Goal: Task Accomplishment & Management: Manage account settings

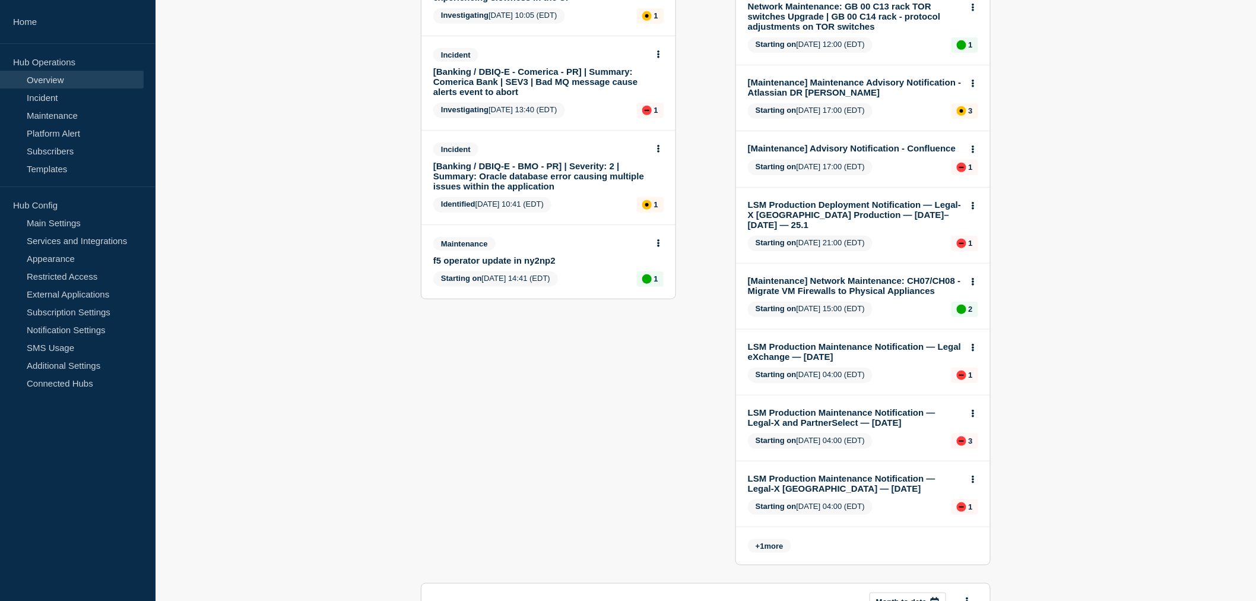
scroll to position [66, 0]
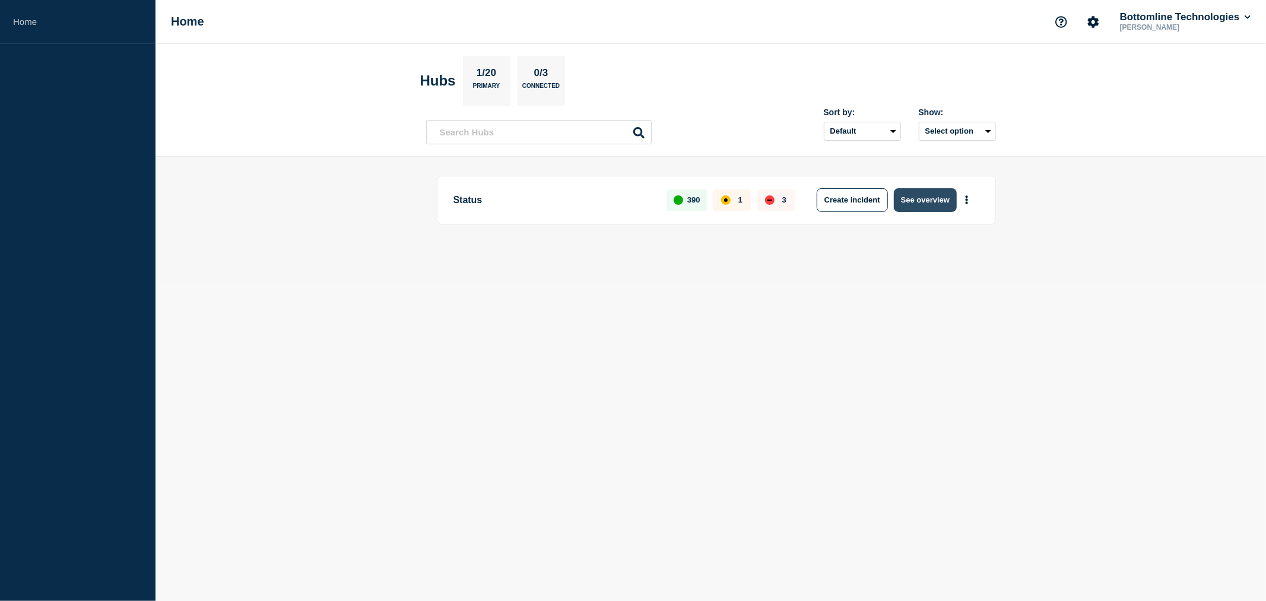
click at [919, 195] on button "See overview" at bounding box center [925, 200] width 63 height 24
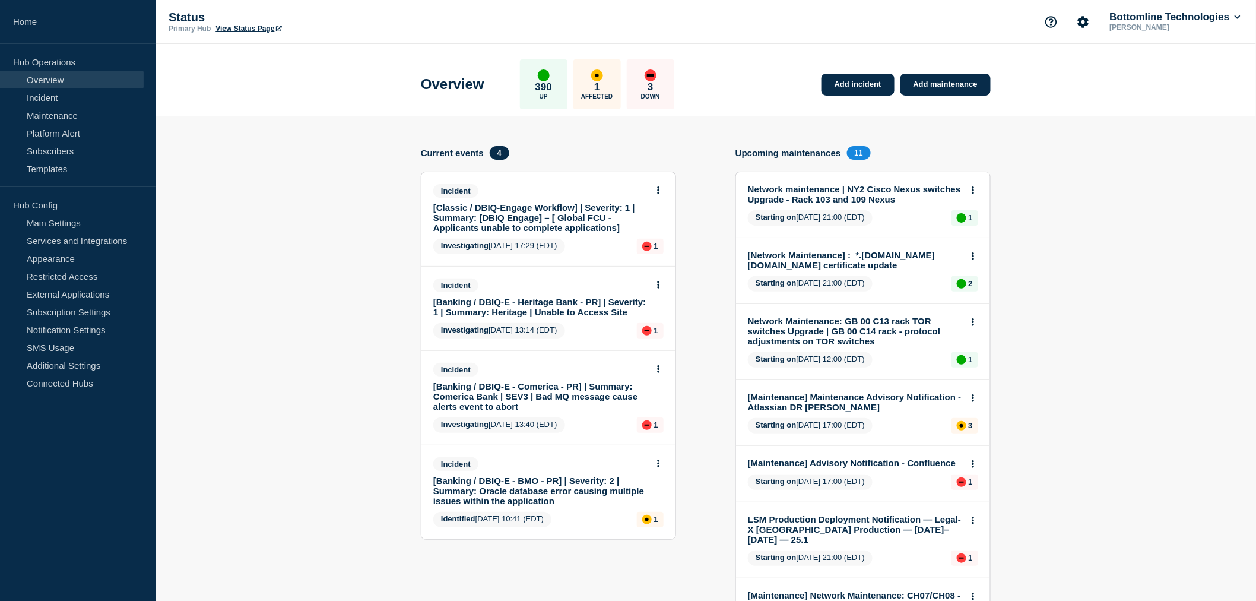
click at [554, 221] on link "[Classic / DBIQ-Engage Workflow] | Severity: 1 | Summary: [DBIQ Engage] – [ Glo…" at bounding box center [540, 217] width 214 height 30
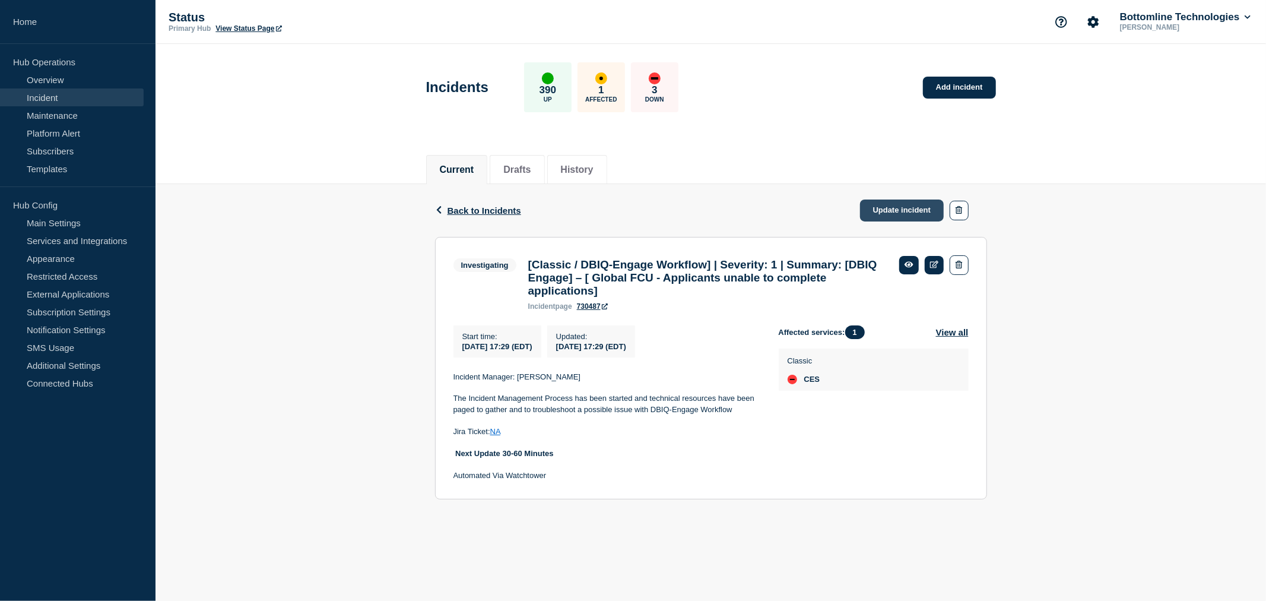
click at [891, 211] on link "Update incident" at bounding box center [902, 210] width 84 height 22
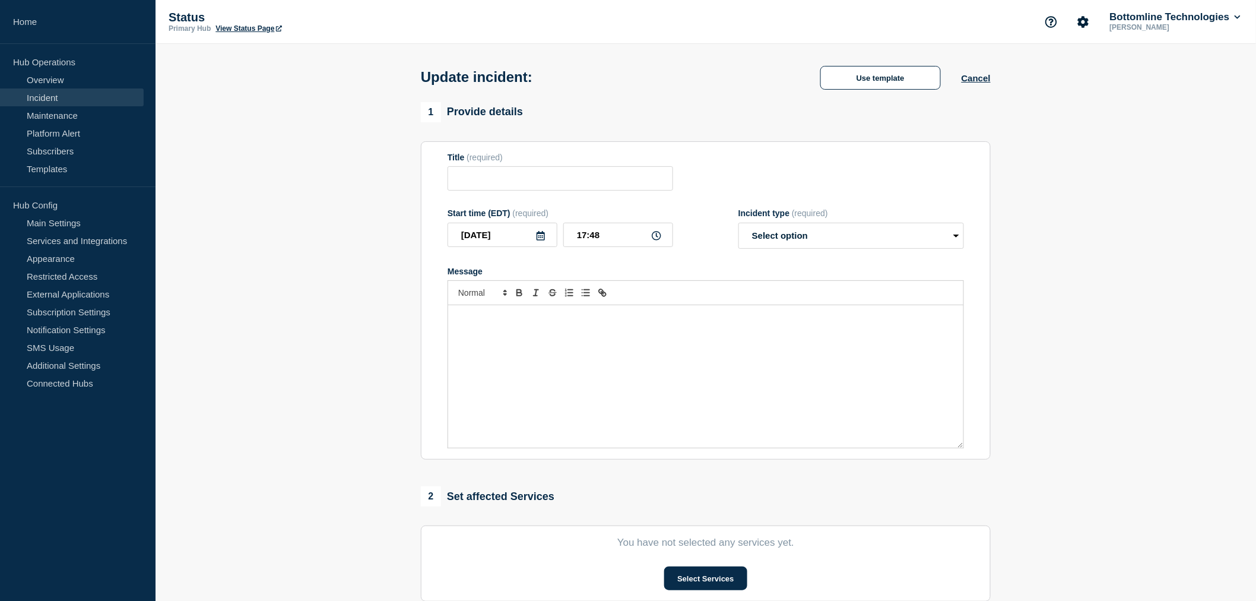
type input "[Classic / DBIQ-Engage Workflow] | Severity: 1 | Summary: [DBIQ Engage] – [ Glo…"
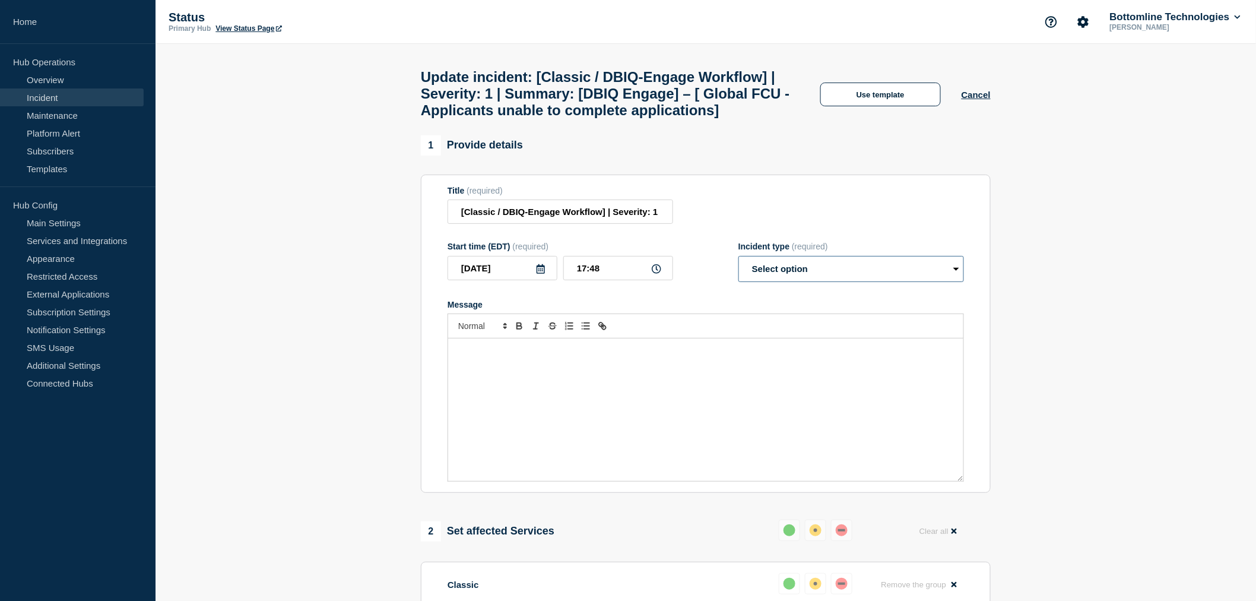
click at [792, 282] on select "Select option Investigating Identified Monitoring Resolved" at bounding box center [851, 269] width 226 height 26
select select "monitoring"
click at [738, 282] on select "Select option Investigating Identified Monitoring Resolved" at bounding box center [851, 269] width 226 height 26
click at [861, 106] on button "Use template" at bounding box center [880, 94] width 120 height 24
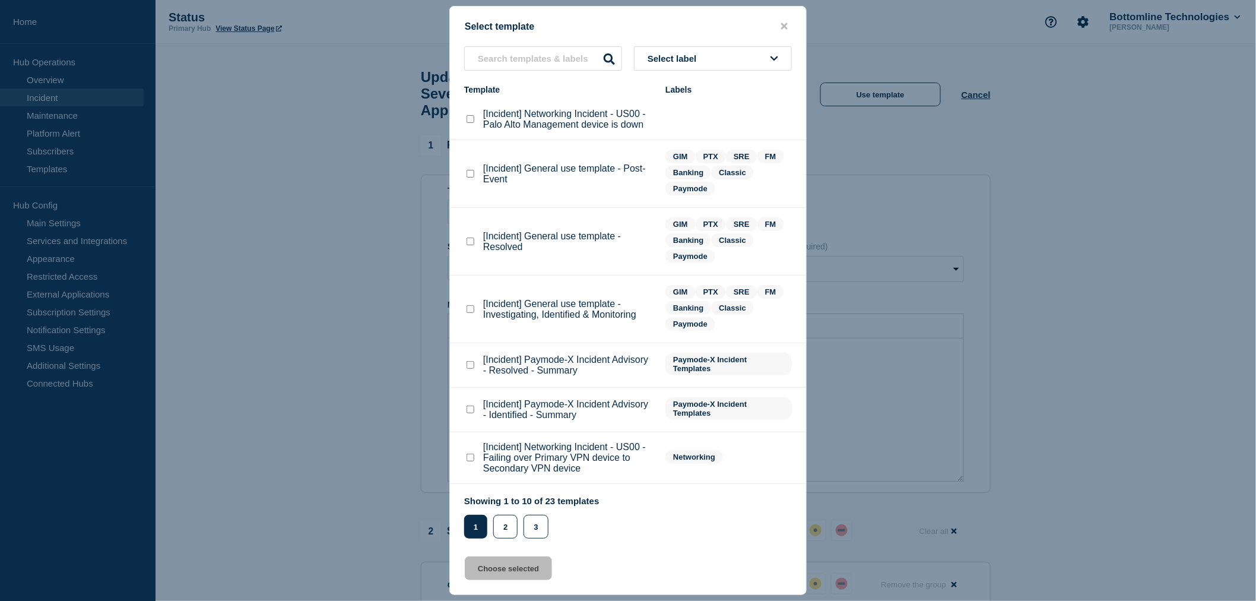
click at [466, 306] on checkbox"] "[Incident] General use template - Investigating, Identified & Monitoring checkb…" at bounding box center [470, 309] width 8 height 8
checkbox checkbox"] "true"
click at [508, 570] on button "Choose selected" at bounding box center [508, 568] width 87 height 24
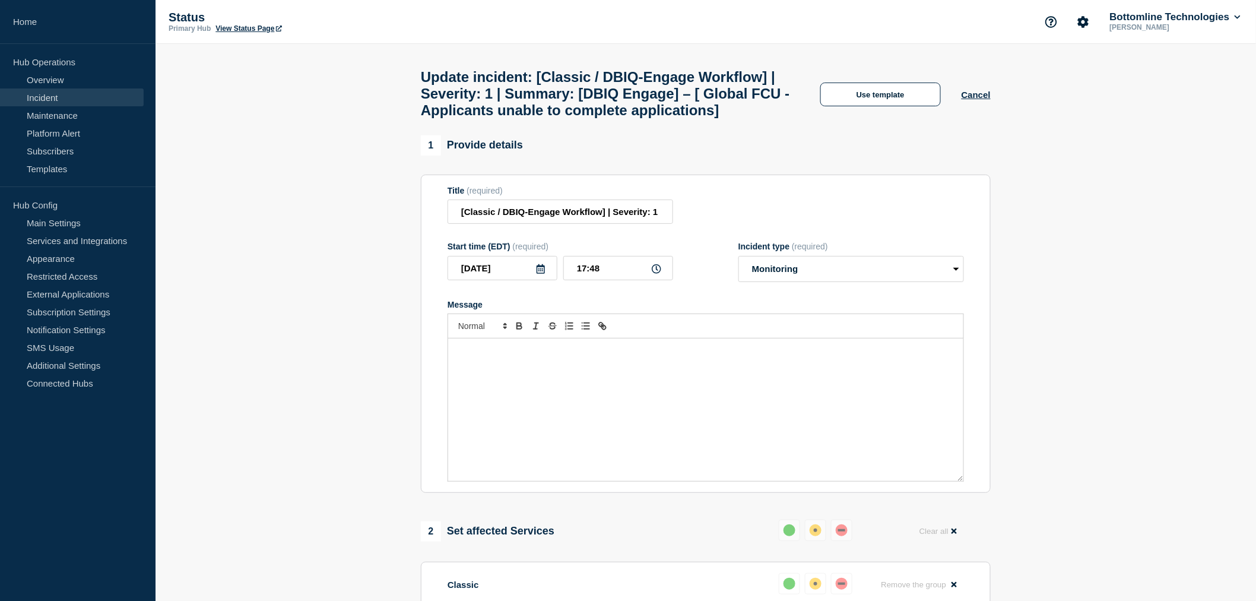
select select "investigating"
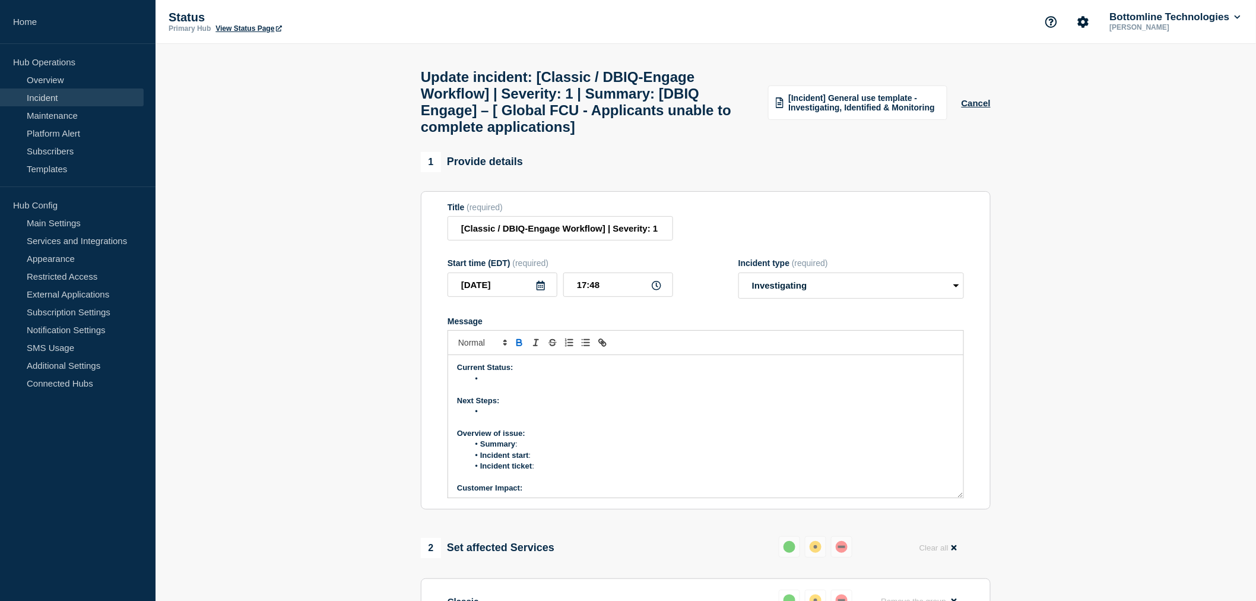
click at [483, 384] on li "Message" at bounding box center [712, 378] width 486 height 11
click at [494, 427] on li "Message" at bounding box center [712, 422] width 486 height 11
drag, startPoint x: 577, startPoint y: 402, endPoint x: 456, endPoint y: 370, distance: 125.8
click at [456, 370] on div "Current Status: After making config change, issue is resolved Team is actively …" at bounding box center [705, 426] width 515 height 142
click at [455, 370] on div "Current Status: After making config change, issue is resolved Team is actively …" at bounding box center [705, 426] width 515 height 142
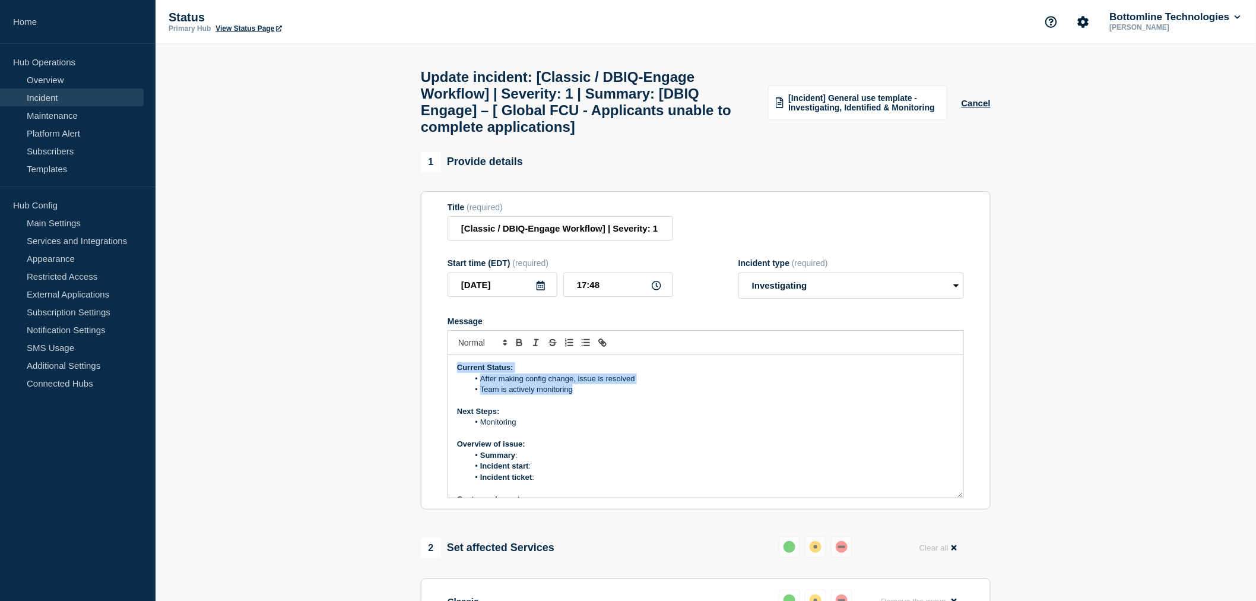
click at [455, 370] on div "Current Status: After making config change, issue is resolved Team is actively …" at bounding box center [705, 426] width 515 height 142
click at [574, 410] on div "Current Status: After making config change, issue is resolved Team is actively …" at bounding box center [705, 426] width 515 height 142
drag, startPoint x: 550, startPoint y: 404, endPoint x: 467, endPoint y: 378, distance: 86.3
click at [467, 378] on div "Current Status: After making config change, issue is resolved Team is actively …" at bounding box center [705, 426] width 515 height 142
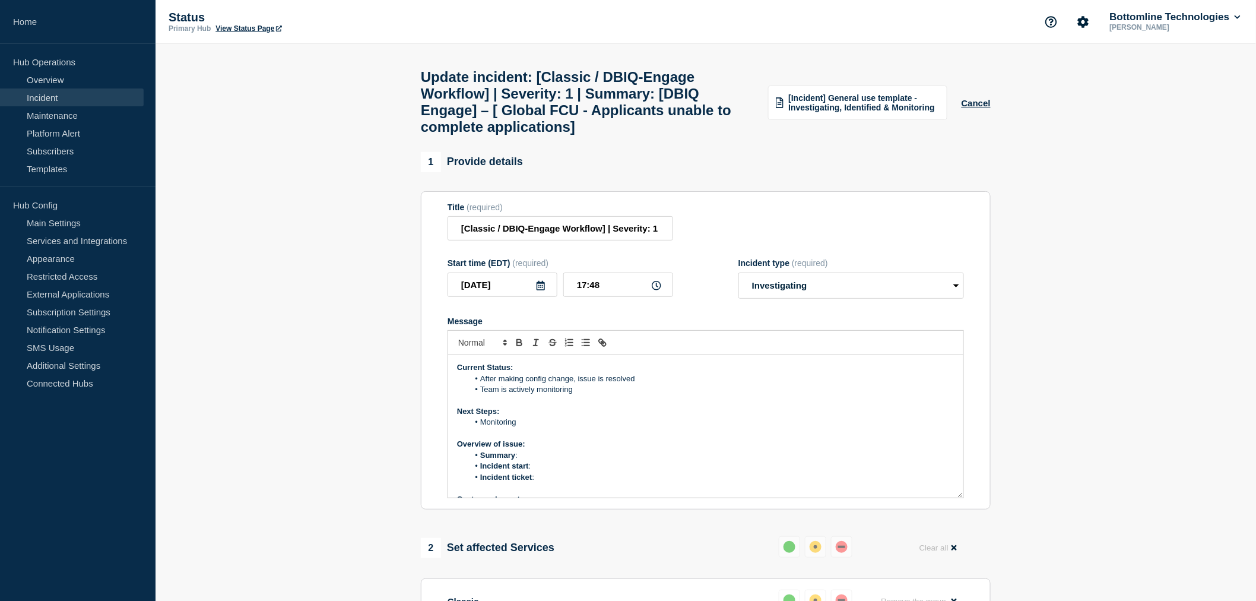
drag, startPoint x: 466, startPoint y: 378, endPoint x: 455, endPoint y: 380, distance: 11.5
click at [455, 380] on div "Current Status: After making config change, issue is resolved Team is actively …" at bounding box center [705, 426] width 515 height 142
drag, startPoint x: 455, startPoint y: 379, endPoint x: 580, endPoint y: 414, distance: 129.5
click at [580, 414] on div "Current Status: After making config change, issue is resolved Team is actively …" at bounding box center [705, 426] width 515 height 142
click at [580, 406] on p "Message" at bounding box center [705, 400] width 497 height 11
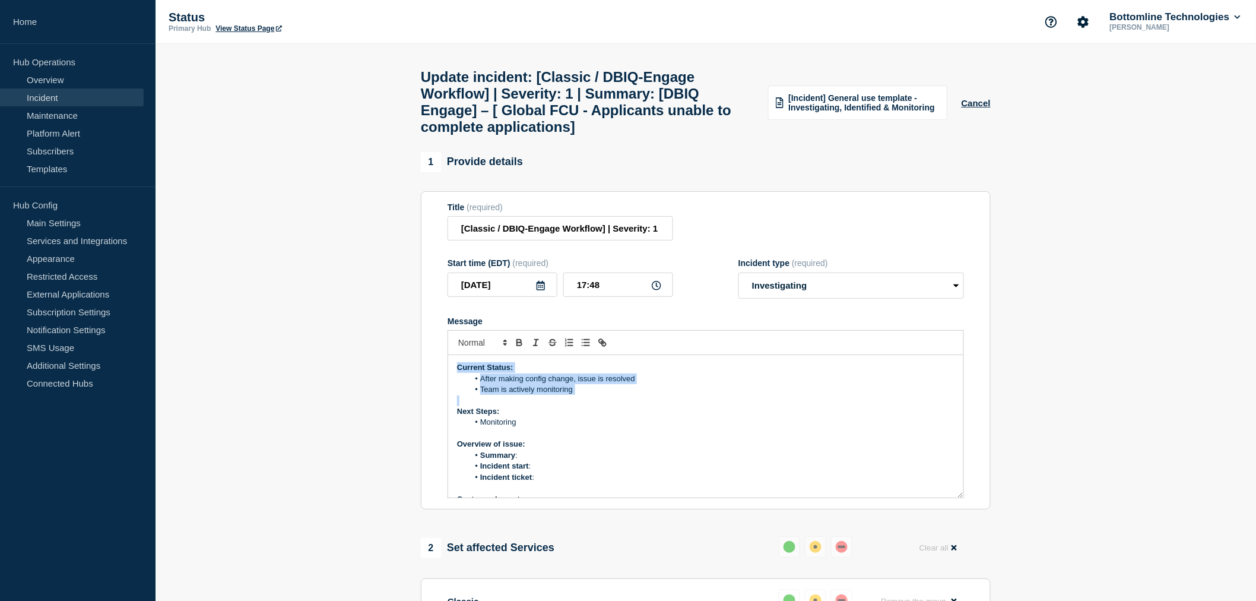
drag, startPoint x: 583, startPoint y: 412, endPoint x: 457, endPoint y: 378, distance: 130.9
click at [457, 378] on div "Current Status: After making config change, issue is resolved Team is actively …" at bounding box center [705, 426] width 515 height 142
copy div "Current Status: After making config change, issue is resolved Team is actively …"
click at [594, 417] on p "Next Steps:" at bounding box center [705, 411] width 497 height 11
drag, startPoint x: 580, startPoint y: 405, endPoint x: 480, endPoint y: 390, distance: 102.0
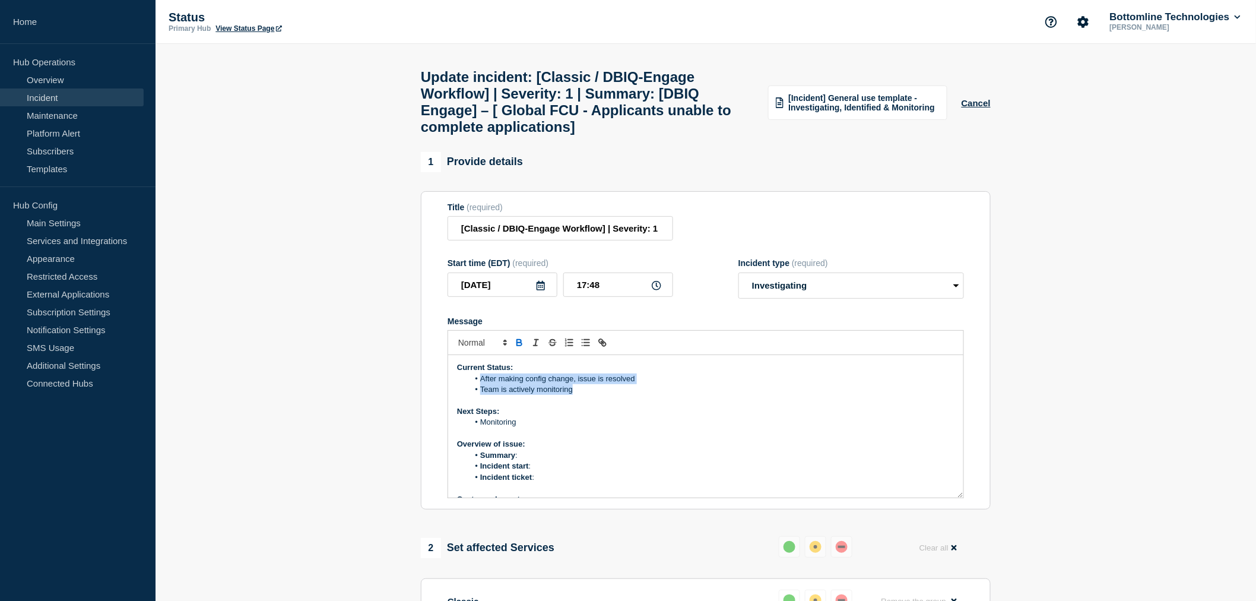
click at [480, 389] on ol "After making config change, issue is resolved Team is actively monitoring" at bounding box center [705, 384] width 497 height 22
click at [458, 384] on p "The issue has been resolved after implementing a configuration change." at bounding box center [705, 378] width 497 height 11
click at [588, 339] on line "Toggle bulleted list" at bounding box center [586, 339] width 5 height 0
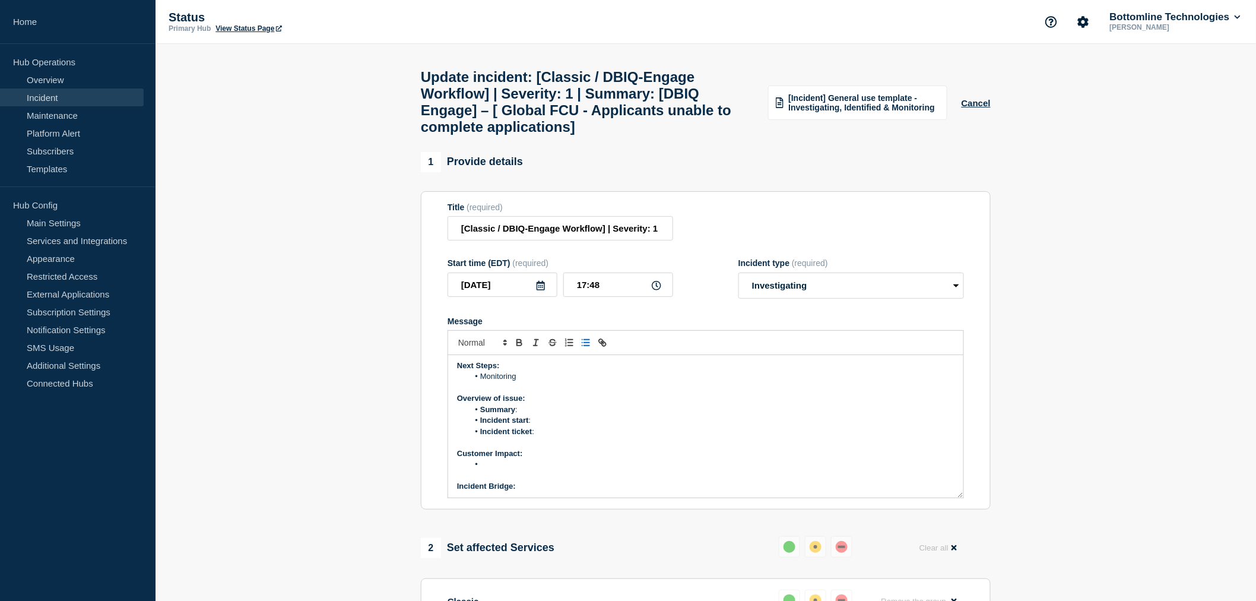
scroll to position [66, 0]
click at [533, 395] on li "Summary :" at bounding box center [712, 389] width 486 height 11
drag, startPoint x: 604, startPoint y: 116, endPoint x: 621, endPoint y: 120, distance: 18.3
click at [605, 117] on h1 "Update incident: [Classic / DBIQ-Engage Workflow] | Severity: 1 | Summary: [DBI…" at bounding box center [587, 102] width 333 height 66
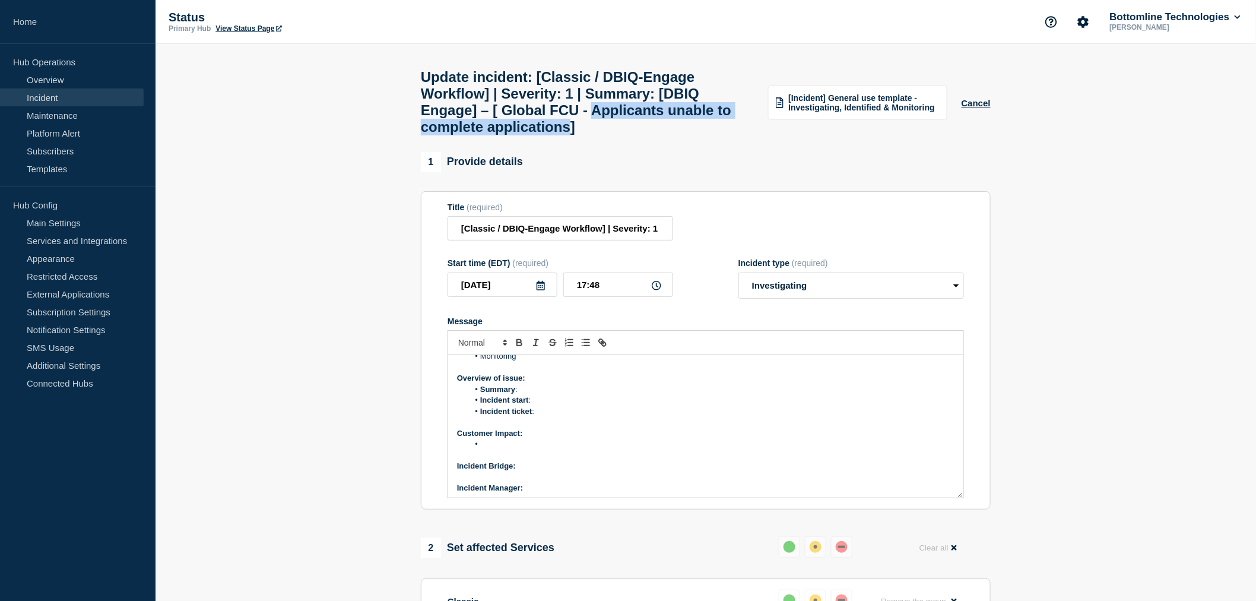
drag, startPoint x: 616, startPoint y: 120, endPoint x: 615, endPoint y: 137, distance: 16.6
click at [615, 135] on h1 "Update incident: [Classic / DBIQ-Engage Workflow] | Severity: 1 | Summary: [DBI…" at bounding box center [587, 102] width 333 height 66
copy h1 "Applicants unable to complete applications"
click at [529, 395] on li "Summary :" at bounding box center [712, 389] width 486 height 11
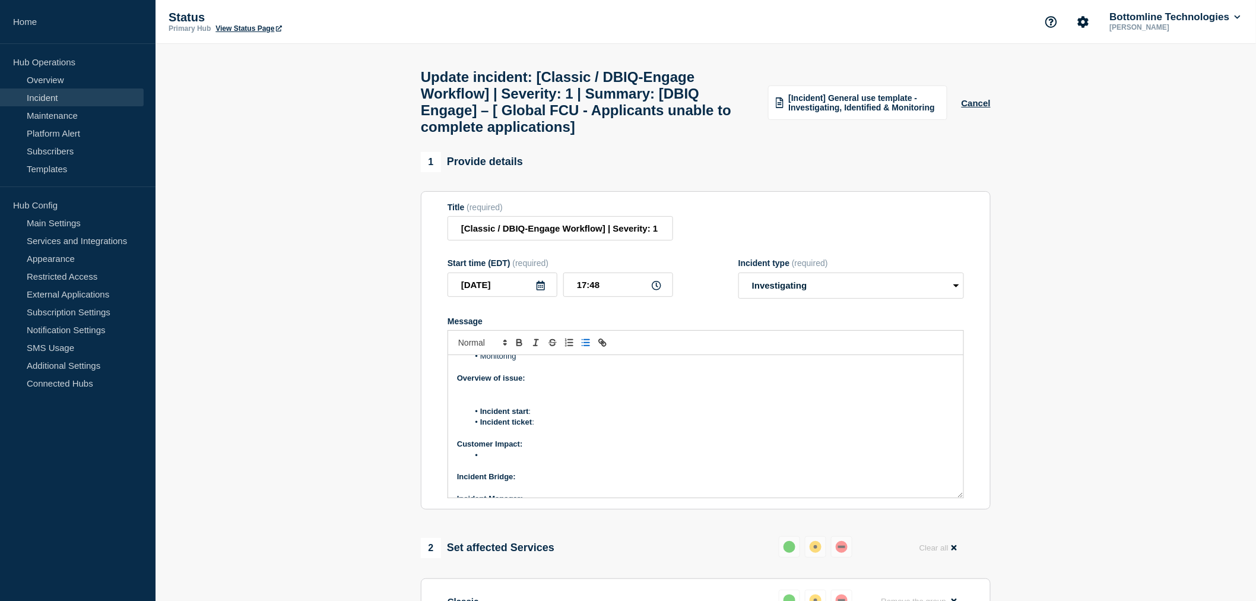
click at [585, 348] on icon "Toggle bulleted list" at bounding box center [585, 342] width 11 height 11
drag, startPoint x: 769, startPoint y: 408, endPoint x: 456, endPoint y: 411, distance: 313.4
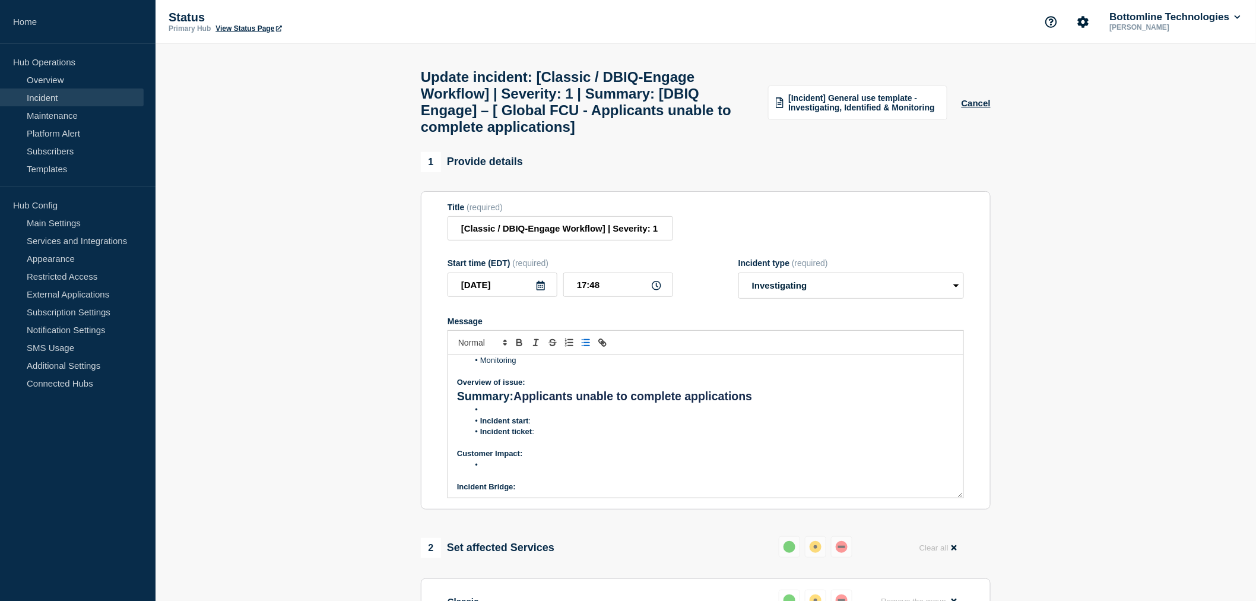
click at [457, 405] on h2 "Summary: Applicants unable to complete applications" at bounding box center [705, 396] width 497 height 17
click at [470, 350] on span "Font size" at bounding box center [482, 342] width 58 height 14
click at [462, 383] on span "submenu" at bounding box center [481, 374] width 47 height 15
click at [472, 350] on span "Font size" at bounding box center [482, 342] width 58 height 14
click at [466, 367] on span "submenu" at bounding box center [481, 359] width 47 height 15
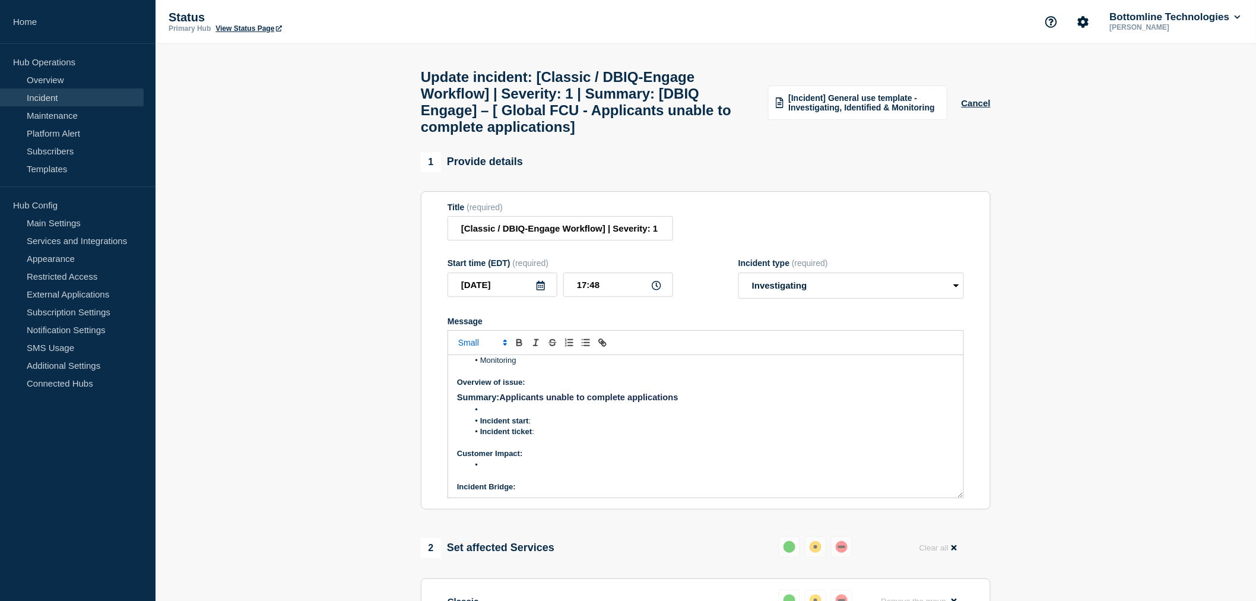
click at [669, 437] on li "Incident ticket :" at bounding box center [712, 431] width 486 height 11
click at [460, 402] on span "Summary:" at bounding box center [478, 396] width 42 height 9
click at [459, 402] on span "Summary:" at bounding box center [478, 396] width 42 height 9
click at [589, 348] on icon "Toggle bulleted list" at bounding box center [585, 342] width 11 height 11
click at [634, 399] on li "Summary: Applicants unable to complete applications" at bounding box center [712, 393] width 486 height 11
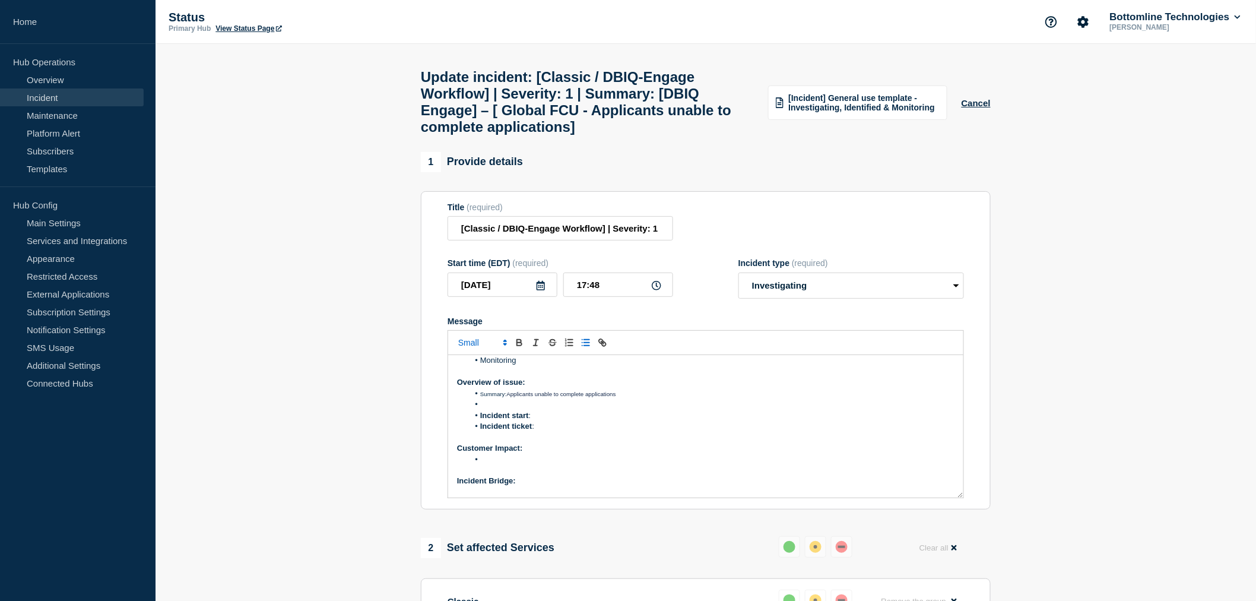
drag, startPoint x: 632, startPoint y: 405, endPoint x: 480, endPoint y: 407, distance: 152.5
click at [480, 399] on li "Summary: Applicants unable to complete applications" at bounding box center [712, 393] width 486 height 11
click at [505, 348] on icon "Font size" at bounding box center [505, 342] width 11 height 11
click at [640, 409] on li "Message" at bounding box center [712, 404] width 486 height 11
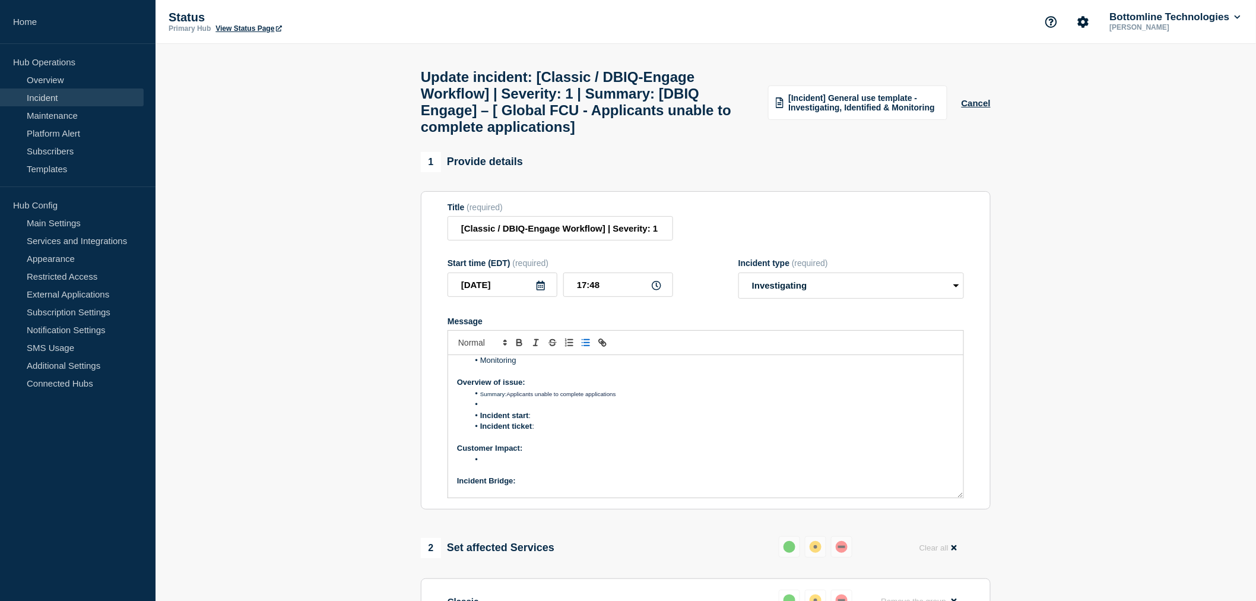
drag, startPoint x: 607, startPoint y: 411, endPoint x: 481, endPoint y: 408, distance: 125.3
click at [481, 399] on li "Summary: Applicants unable to complete applications" at bounding box center [712, 393] width 486 height 11
click at [481, 397] on span "Summary:" at bounding box center [493, 394] width 26 height 7
drag, startPoint x: 598, startPoint y: 418, endPoint x: 608, endPoint y: 411, distance: 12.3
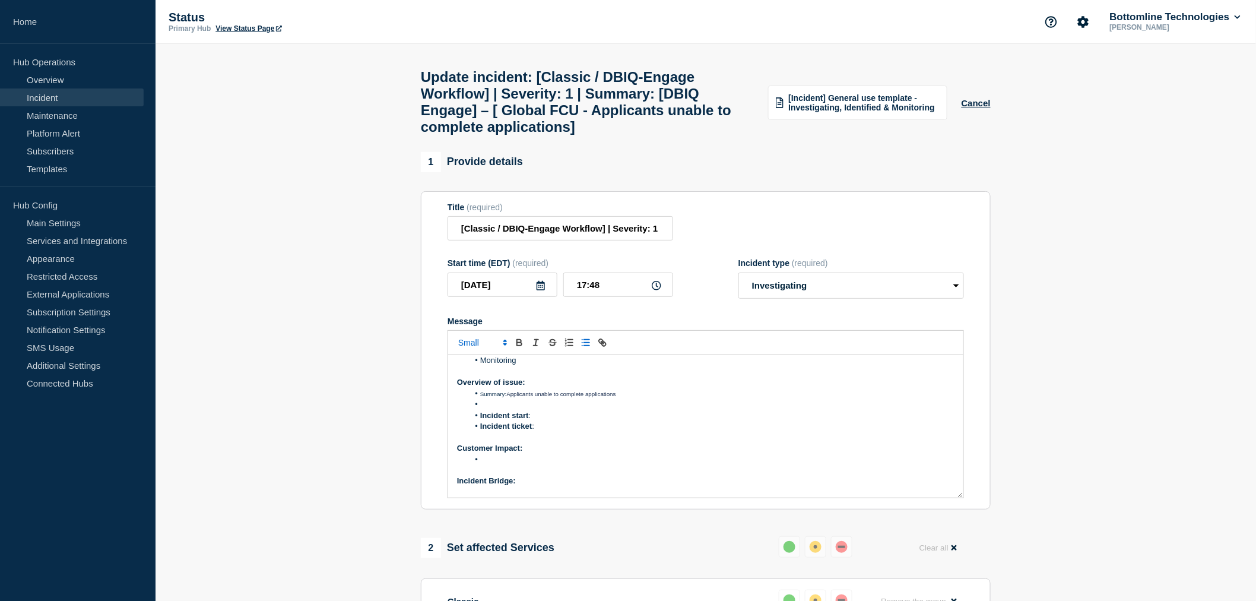
click at [601, 409] on li "Message" at bounding box center [712, 404] width 486 height 11
click at [624, 399] on li "Summary: Applicants unable to complete applications" at bounding box center [712, 393] width 486 height 11
click at [605, 399] on li "Summary: Applicants unable to complete applications" at bounding box center [712, 393] width 486 height 11
drag, startPoint x: 586, startPoint y: 409, endPoint x: 490, endPoint y: 406, distance: 96.2
click at [490, 399] on li "Summary: Applicants unable to complete applications" at bounding box center [712, 393] width 486 height 11
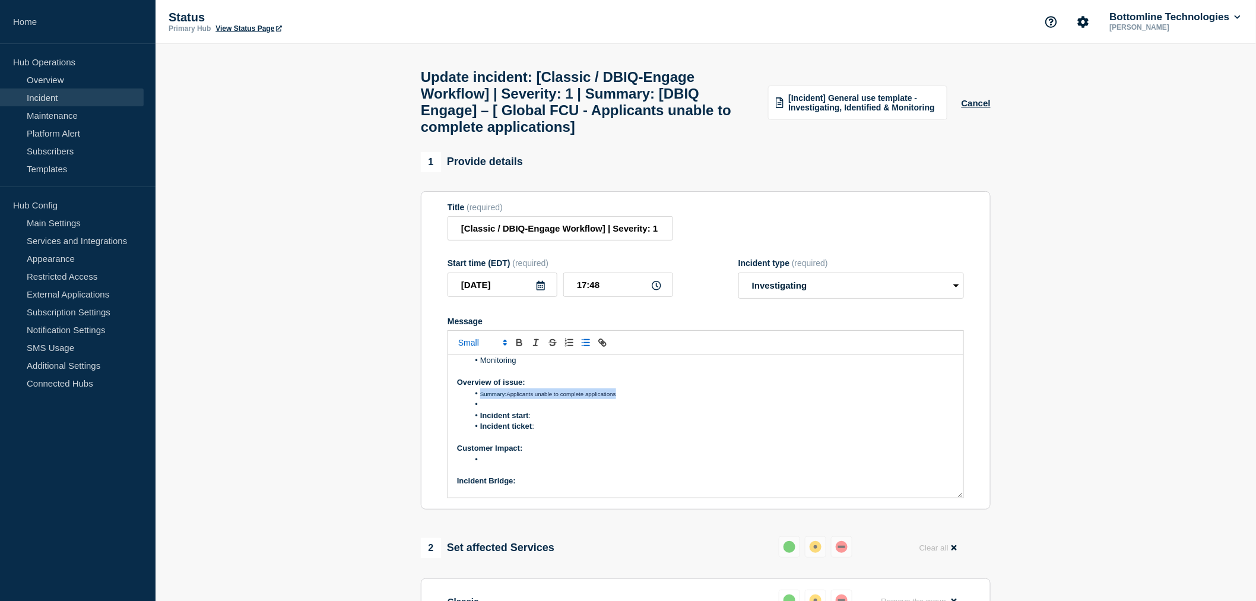
drag, startPoint x: 481, startPoint y: 408, endPoint x: 624, endPoint y: 413, distance: 143.1
click at [624, 413] on ol "Summary: Applicants unable to complete applications Incident start : Incident t…" at bounding box center [705, 410] width 497 height 44
click at [624, 409] on li "Message" at bounding box center [712, 404] width 486 height 11
drag, startPoint x: 631, startPoint y: 407, endPoint x: 481, endPoint y: 405, distance: 150.2
click at [481, 399] on li "Summary: Applicants unable to complete applications" at bounding box center [712, 393] width 486 height 11
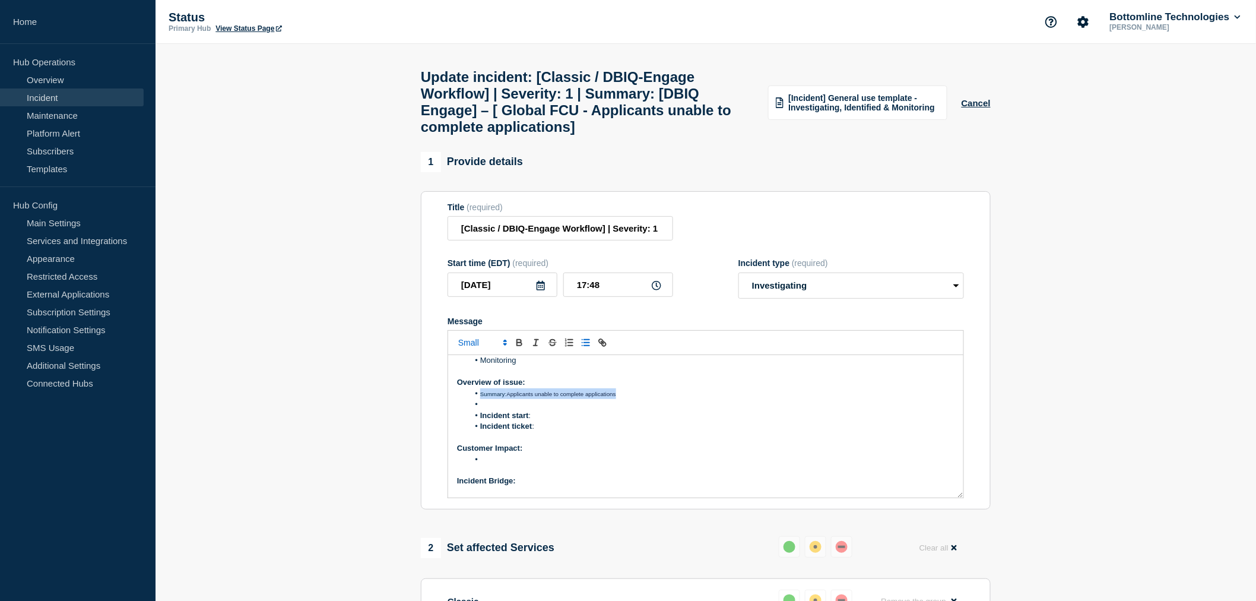
click at [481, 397] on span "Summary:" at bounding box center [493, 394] width 26 height 7
drag, startPoint x: 479, startPoint y: 407, endPoint x: 631, endPoint y: 408, distance: 151.9
click at [631, 399] on li "Summary: Applicants unable to complete applications" at bounding box center [712, 393] width 486 height 11
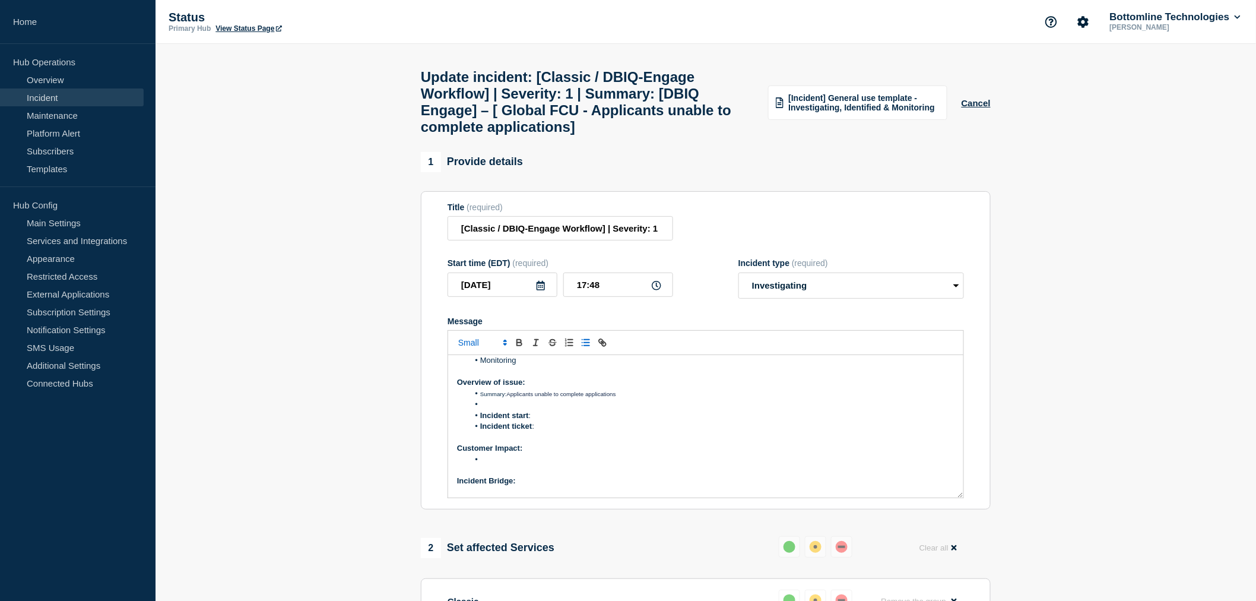
click at [638, 399] on li "Summary: Applicants unable to complete applications" at bounding box center [712, 393] width 486 height 11
drag, startPoint x: 633, startPoint y: 407, endPoint x: 481, endPoint y: 411, distance: 151.4
click at [481, 399] on li "Summary: Applicants unable to complete applications" at bounding box center [712, 393] width 486 height 11
click at [504, 341] on polygon "Font size" at bounding box center [505, 340] width 2 height 1
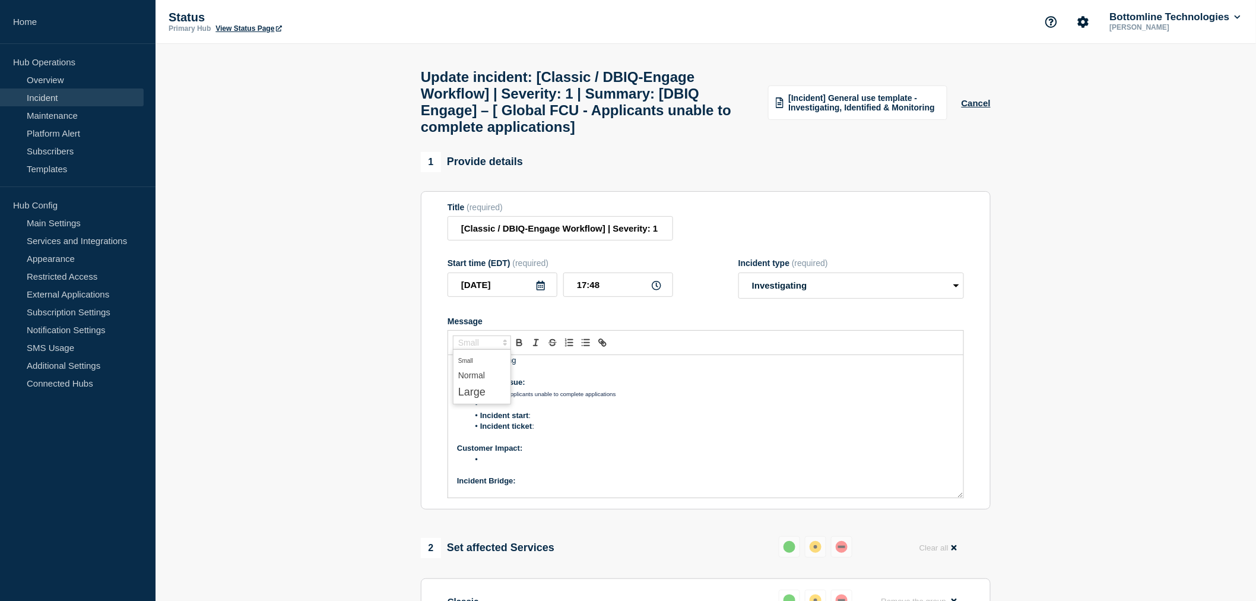
click at [504, 341] on polygon "Font size" at bounding box center [505, 340] width 2 height 1
click at [488, 383] on span "submenu" at bounding box center [481, 374] width 47 height 15
click at [661, 453] on p "Customer Impact:" at bounding box center [705, 448] width 497 height 11
click at [493, 409] on li "Message" at bounding box center [712, 404] width 486 height 11
click at [513, 399] on li "Summary: Applicants unable to complete applications" at bounding box center [712, 393] width 486 height 11
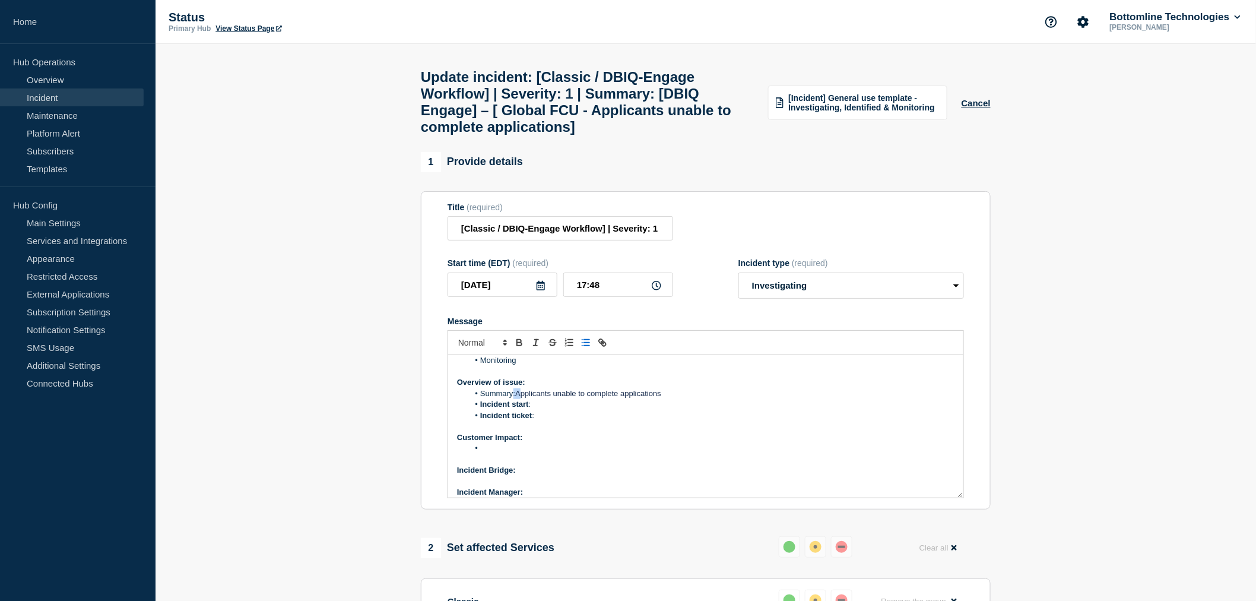
click at [513, 399] on li "Summary: Applicants unable to complete applications" at bounding box center [712, 393] width 486 height 11
click at [512, 399] on li "Summary: Applicants unable to complete applications" at bounding box center [712, 393] width 486 height 11
drag, startPoint x: 513, startPoint y: 407, endPoint x: 482, endPoint y: 408, distance: 30.3
click at [482, 399] on li "Summary: Applicants unable to complete applications" at bounding box center [712, 393] width 486 height 11
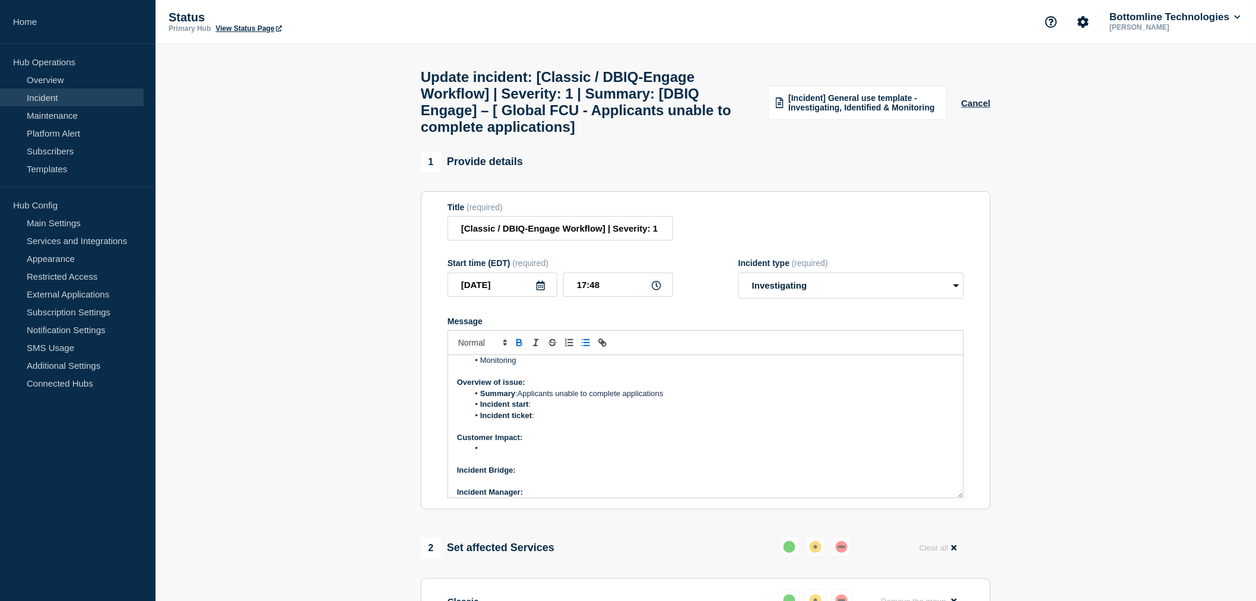
click at [545, 409] on li "Incident start :" at bounding box center [712, 404] width 486 height 11
click at [546, 421] on li "Incident ticket :" at bounding box center [712, 415] width 486 height 11
click at [454, 428] on div "Current Status: The issue has been resolved after implementing a configuration …" at bounding box center [705, 426] width 515 height 142
click at [585, 348] on icon "Toggle bulleted list" at bounding box center [585, 342] width 11 height 11
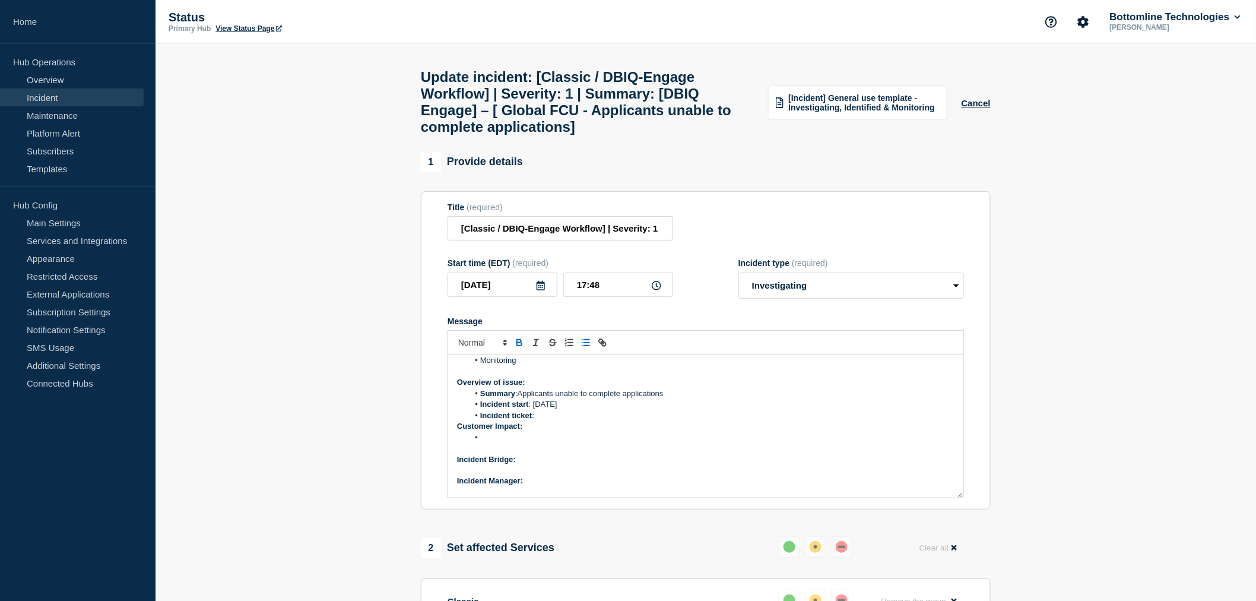
click at [547, 421] on li "Incident ticket :" at bounding box center [712, 415] width 486 height 11
click at [574, 409] on li "Incident start : 10/7/2025" at bounding box center [712, 404] width 486 height 11
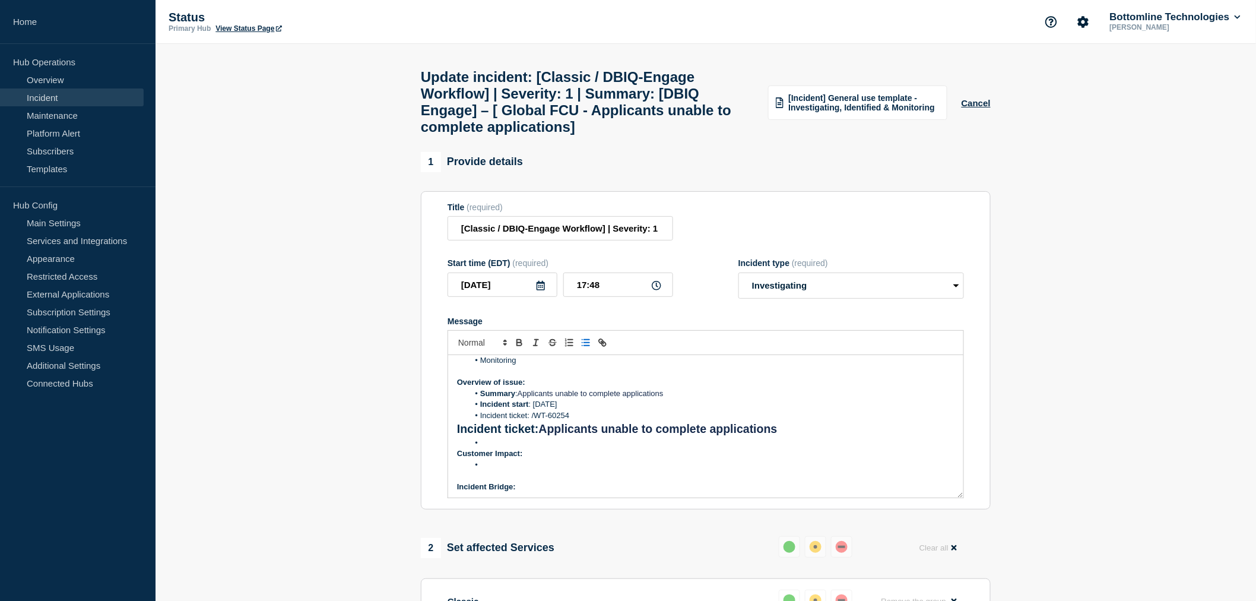
click at [535, 421] on li "Incident ticket: /WT-60254" at bounding box center [712, 415] width 486 height 11
drag, startPoint x: 481, startPoint y: 457, endPoint x: 455, endPoint y: 442, distance: 29.5
click at [455, 442] on div "Current Status: The issue has been resolved after implementing a configuration …" at bounding box center [705, 426] width 515 height 142
drag, startPoint x: 487, startPoint y: 453, endPoint x: 456, endPoint y: 438, distance: 35.0
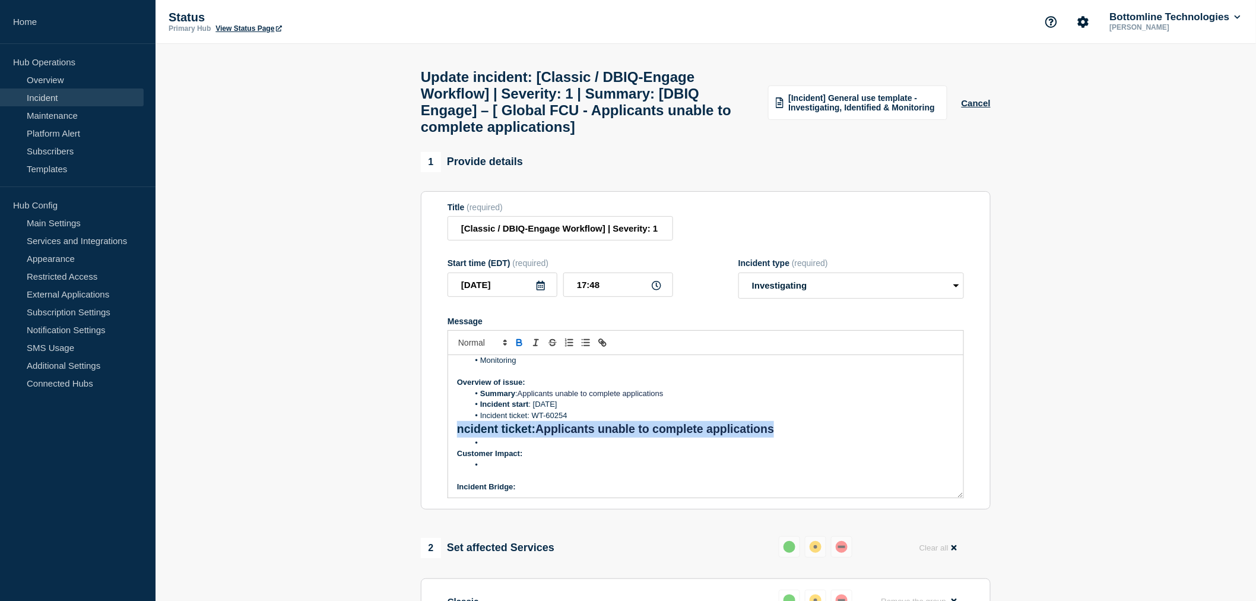
click at [456, 438] on div "Current Status: The issue has been resolved after implementing a configuration …" at bounding box center [705, 426] width 515 height 142
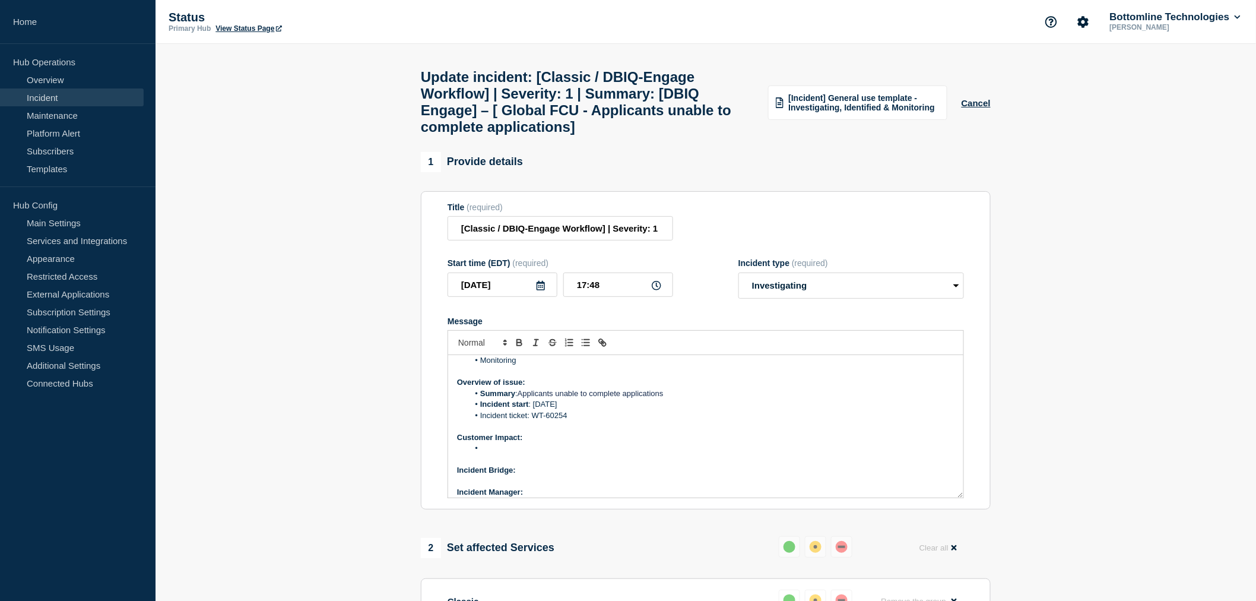
click at [494, 453] on li "Message" at bounding box center [712, 448] width 486 height 11
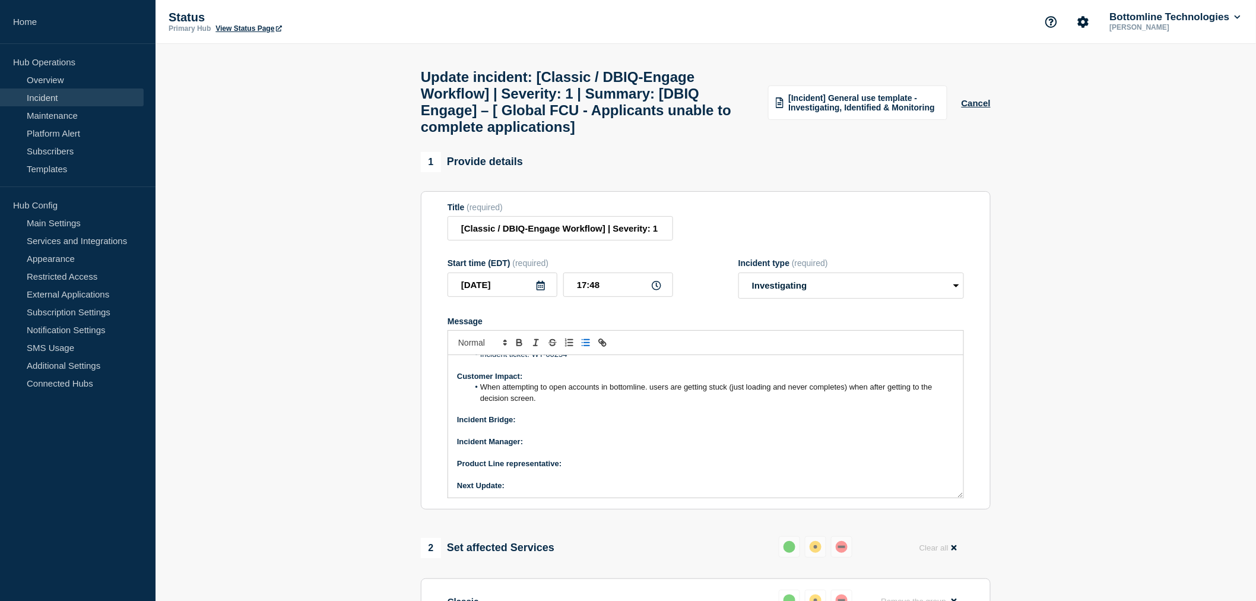
click at [527, 425] on p "Incident Bridge:" at bounding box center [705, 419] width 497 height 11
drag, startPoint x: 565, startPoint y: 433, endPoint x: 520, endPoint y: 430, distance: 45.2
click at [520, 425] on p "Incident Bridge: Disbanded" at bounding box center [705, 419] width 497 height 11
click at [537, 447] on p "Incident Manager:" at bounding box center [705, 441] width 497 height 11
drag, startPoint x: 578, startPoint y: 455, endPoint x: 526, endPoint y: 453, distance: 51.7
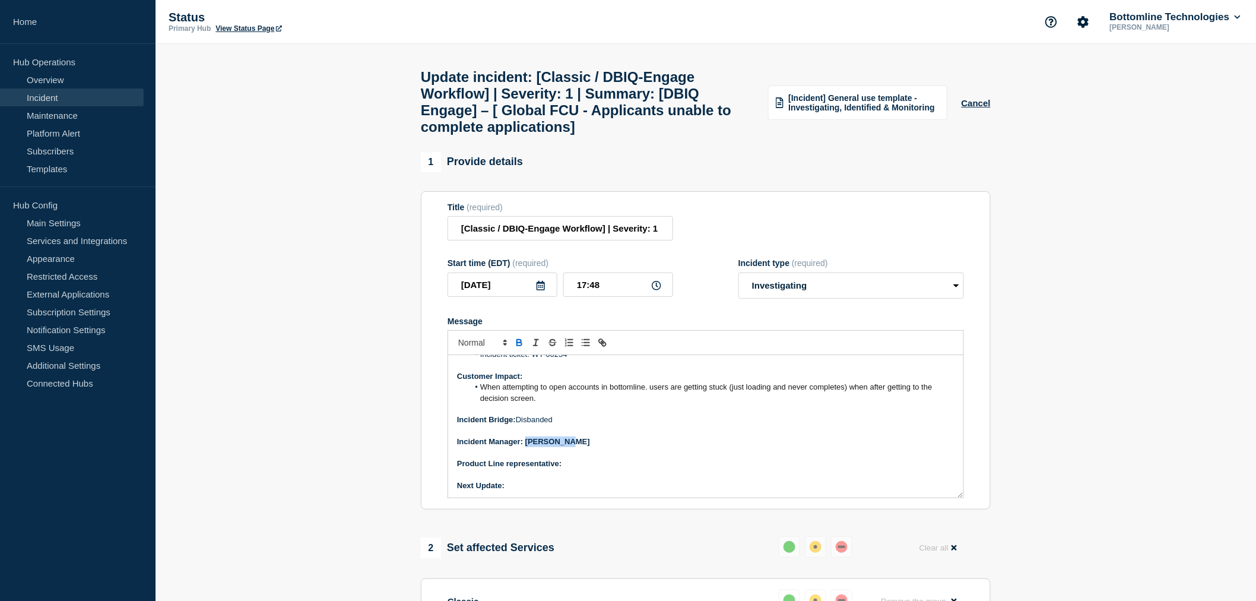
click at [526, 447] on p "Incident Manager: Neena Goel" at bounding box center [705, 441] width 497 height 11
click at [589, 469] on p "Product Line representative:" at bounding box center [705, 463] width 497 height 11
drag, startPoint x: 630, startPoint y: 475, endPoint x: 566, endPoint y: 475, distance: 63.5
click at [566, 469] on p "Product Line representative: Michael Moretti" at bounding box center [705, 463] width 497 height 11
click at [517, 497] on div "Current Status: The issue has been resolved after implementing a configuration …" at bounding box center [705, 426] width 515 height 142
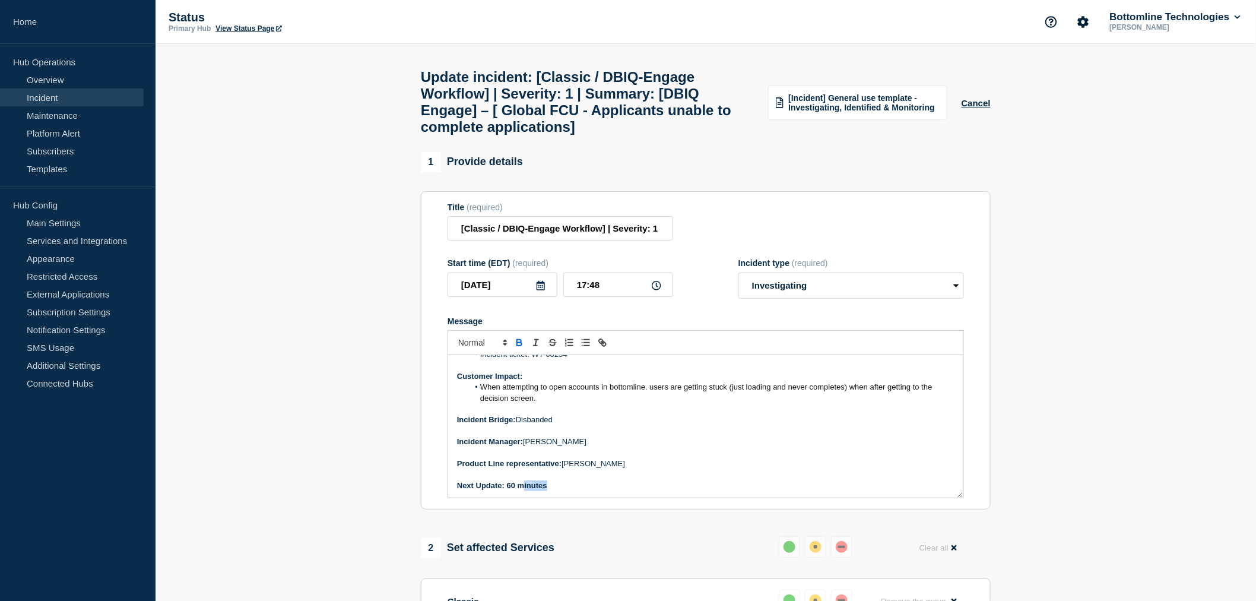
scroll to position [123, 0]
drag, startPoint x: 560, startPoint y: 497, endPoint x: 507, endPoint y: 499, distance: 52.8
click at [507, 490] on p "Next Update: 60 minutes" at bounding box center [705, 485] width 497 height 11
click at [588, 480] on p "Message" at bounding box center [705, 474] width 497 height 11
click at [797, 299] on select "Select option Investigating Identified Monitoring Resolved" at bounding box center [851, 285] width 226 height 26
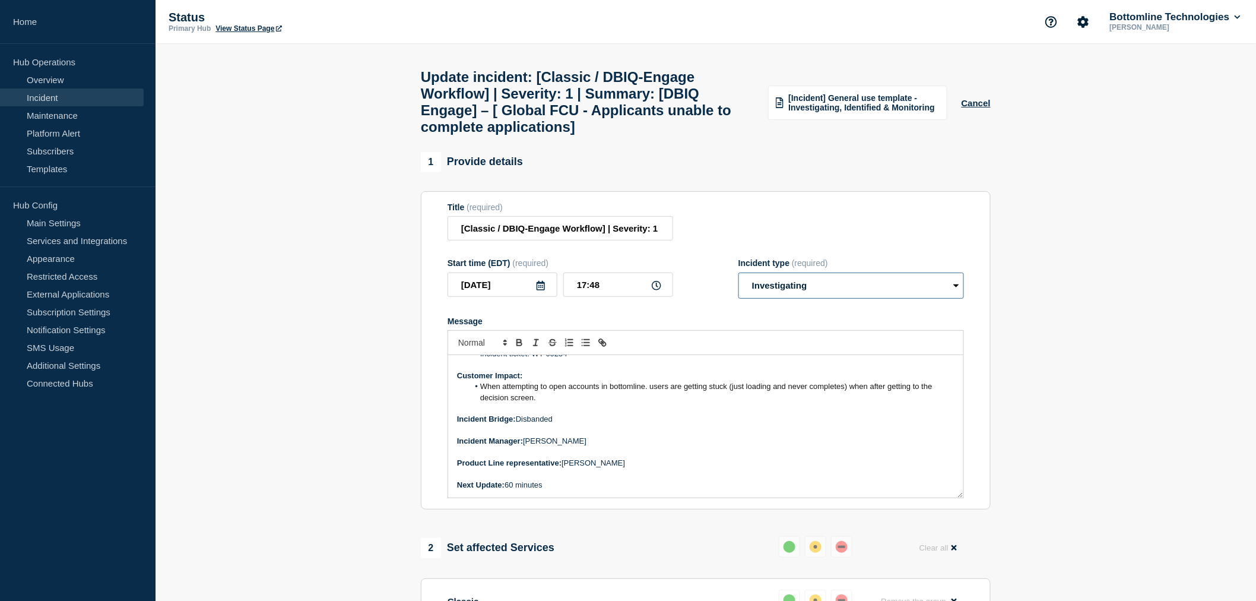
select select "monitoring"
click at [738, 287] on select "Select option Investigating Identified Monitoring Resolved" at bounding box center [851, 285] width 226 height 26
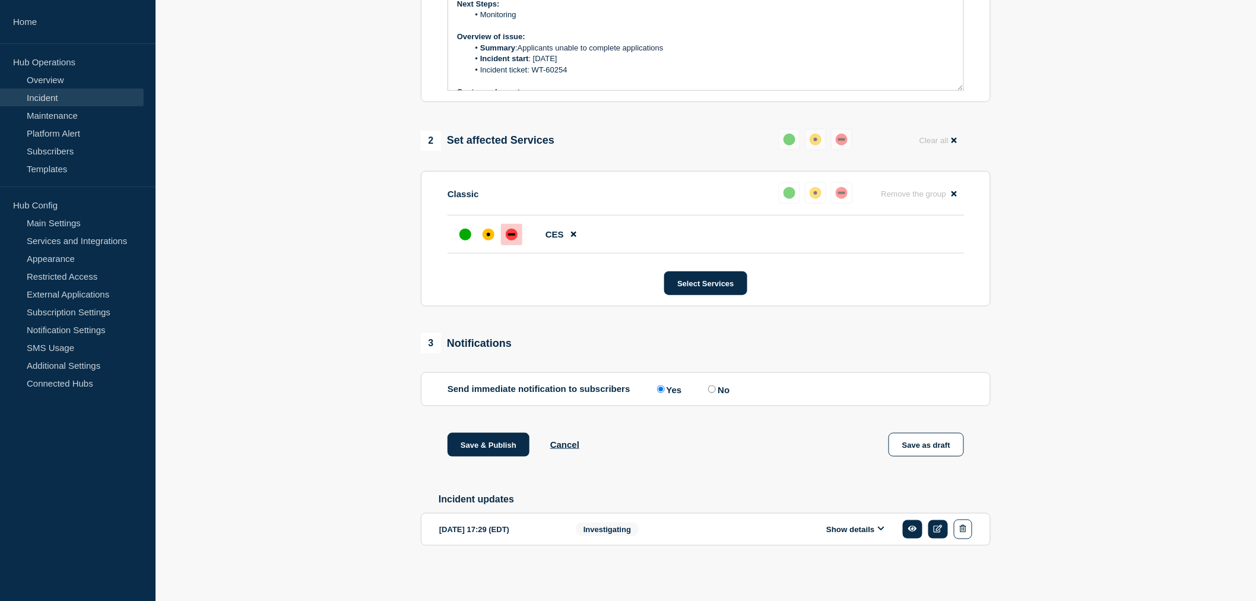
scroll to position [425, 0]
click at [482, 231] on div at bounding box center [488, 234] width 21 height 21
click at [489, 437] on button "Save & Publish" at bounding box center [488, 445] width 82 height 24
